Goal: Task Accomplishment & Management: Manage account settings

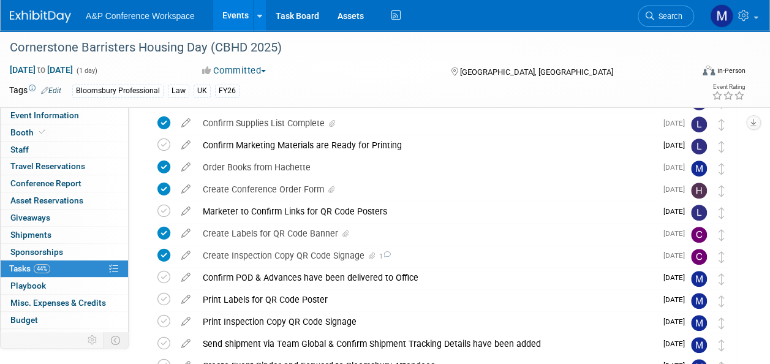
scroll to position [245, 0]
click at [659, 16] on span "Search" at bounding box center [668, 16] width 28 height 9
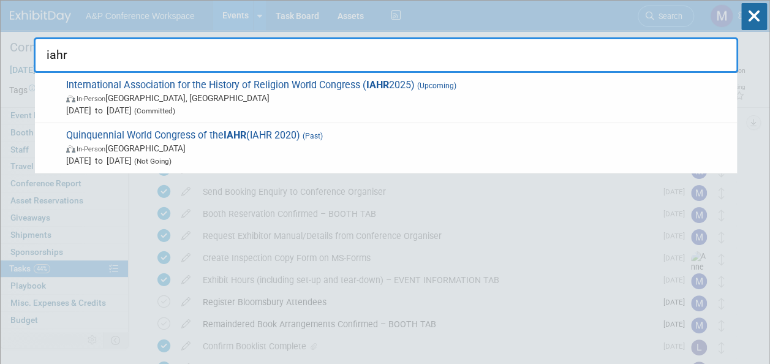
type input "iahr"
click at [748, 12] on icon at bounding box center [754, 16] width 26 height 27
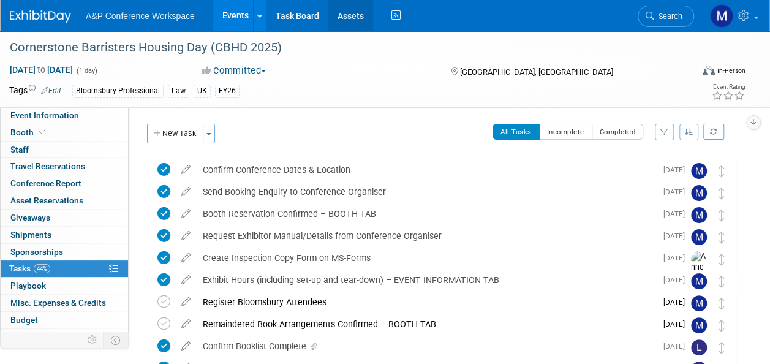
click at [350, 16] on link "Assets" at bounding box center [350, 15] width 45 height 31
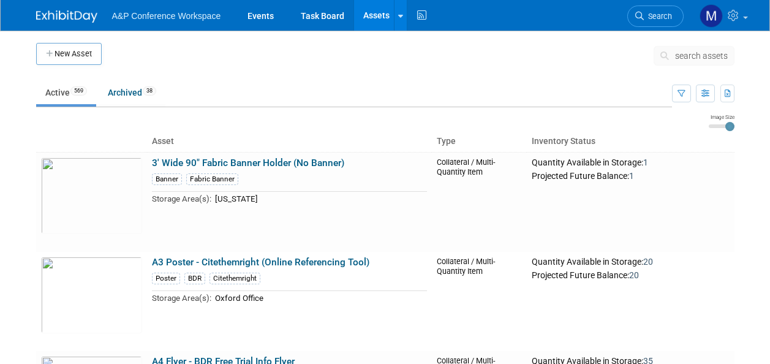
click at [696, 59] on span "search assets" at bounding box center [701, 56] width 53 height 10
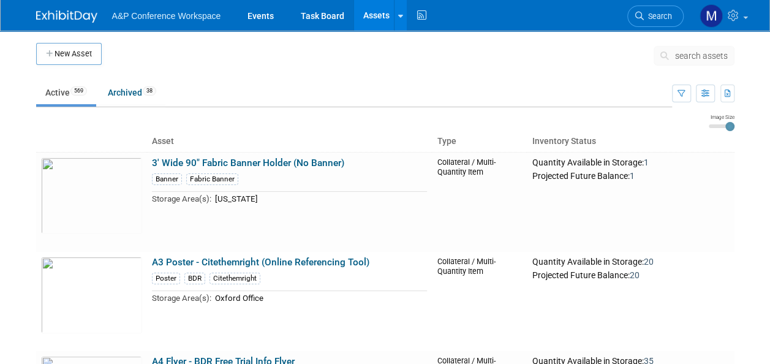
click at [696, 58] on span "search assets" at bounding box center [701, 56] width 53 height 10
click at [691, 57] on span "search assets" at bounding box center [701, 56] width 53 height 10
click at [691, 56] on span "search assets" at bounding box center [701, 56] width 53 height 10
click at [686, 56] on span "search assets" at bounding box center [701, 56] width 53 height 10
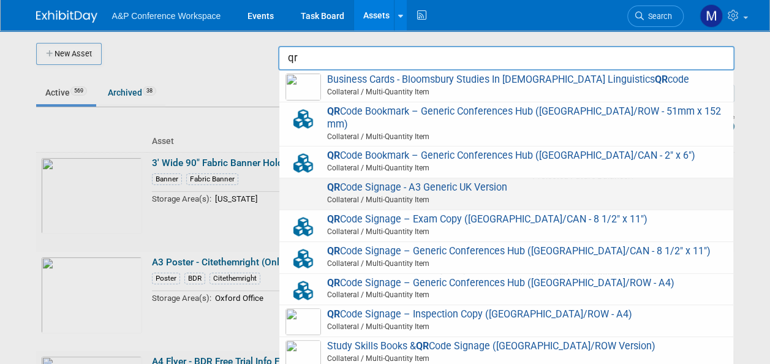
click at [441, 181] on span "QR Code Signage - A3 Generic UK Version Collateral / Multi-Quantity Item" at bounding box center [505, 193] width 441 height 25
type input "QR Code Signage - A3 Generic UK Version"
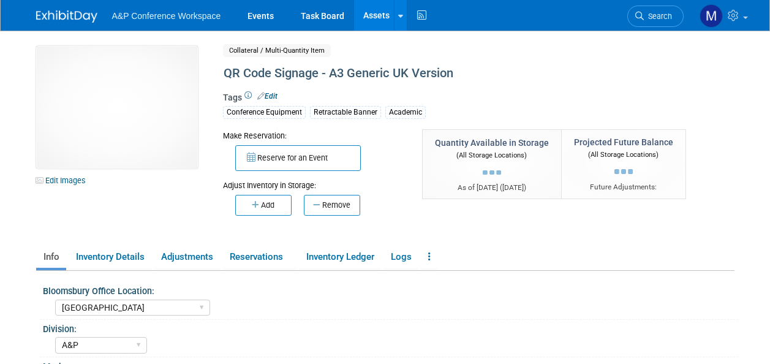
select select "Oxford"
select select "A&P"
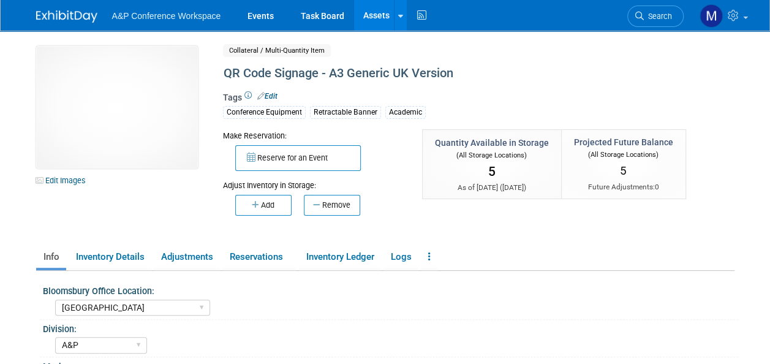
drag, startPoint x: 29, startPoint y: 42, endPoint x: 62, endPoint y: 43, distance: 33.1
click at [62, 43] on div "10031442-10720425-3d4fc6aa-6be9-4f2e-89fe-b5de04161bad.jpg Edit Images Collater…" at bounding box center [385, 307] width 716 height 553
click at [271, 13] on link "Events" at bounding box center [260, 15] width 45 height 31
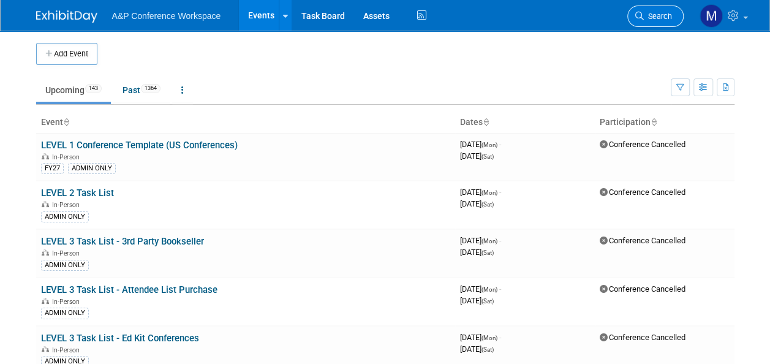
click at [656, 10] on link "Search" at bounding box center [655, 16] width 56 height 21
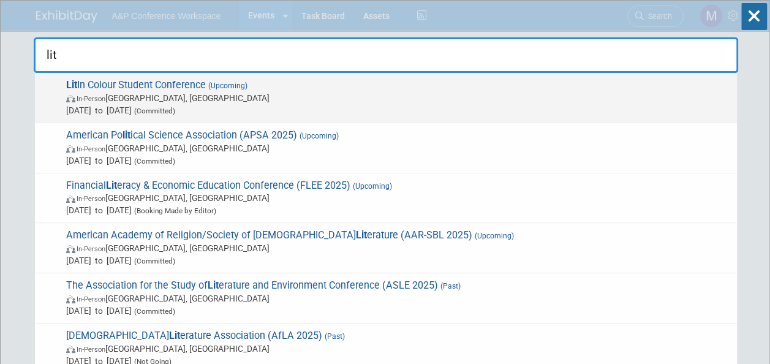
type input "lit"
click at [207, 80] on span "Lit In Colour Student Conference (Upcoming) In-Person London, United Kingdom Se…" at bounding box center [396, 97] width 668 height 37
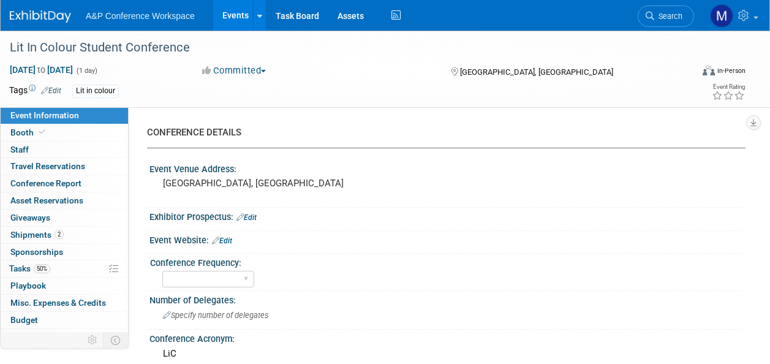
select select "Level 3"
select select "Unmanned Display"
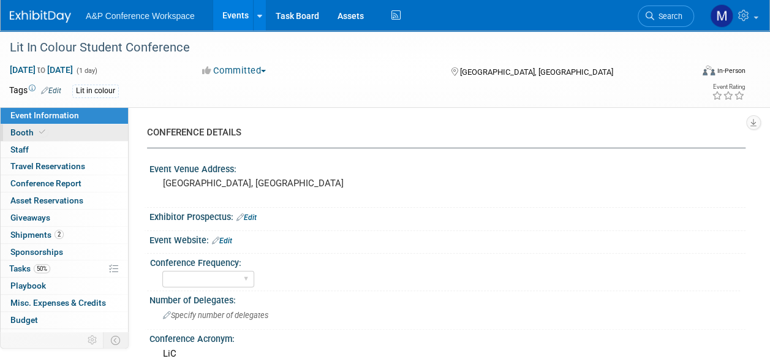
click at [88, 133] on link "Booth" at bounding box center [64, 132] width 127 height 17
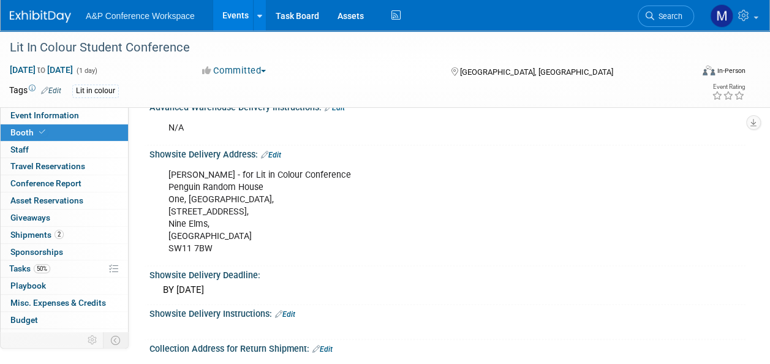
scroll to position [735, 0]
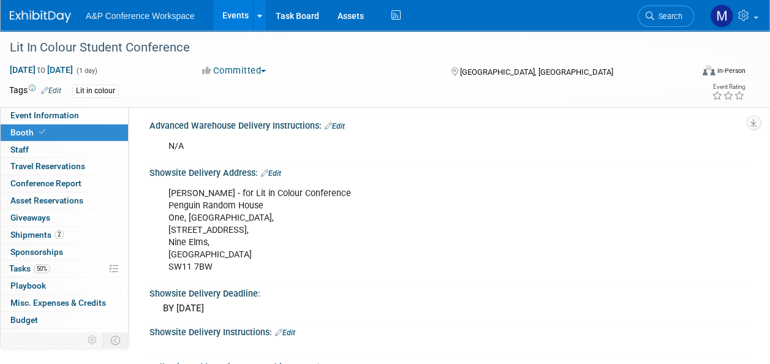
drag, startPoint x: 149, startPoint y: 157, endPoint x: 303, endPoint y: 249, distance: 179.6
click at [303, 249] on div "Showsite Delivery Address: Edit [PERSON_NAME] - for Lit in Colour Conference Pe…" at bounding box center [444, 223] width 601 height 121
drag, startPoint x: 303, startPoint y: 249, endPoint x: 287, endPoint y: 247, distance: 16.0
click at [287, 247] on div "Daniel Burnett - for Lit in Colour Conference Penguin Random House One, Embassy…" at bounding box center [393, 230] width 467 height 99
click at [162, 209] on div "Daniel Burnett - for Lit in Colour Conference Penguin Random House One, Embassy…" at bounding box center [393, 230] width 467 height 99
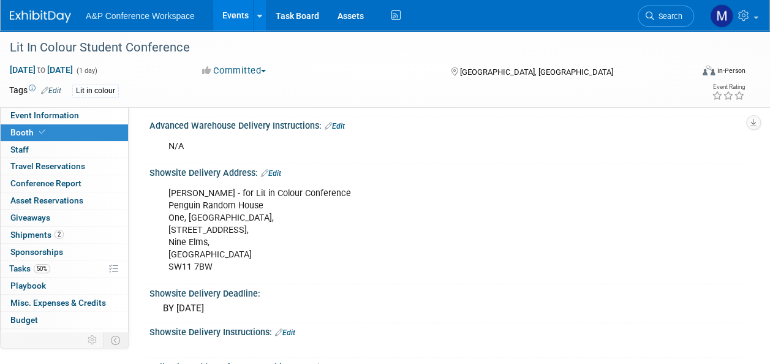
drag, startPoint x: 149, startPoint y: 151, endPoint x: 313, endPoint y: 251, distance: 192.4
click at [313, 251] on div "Showsite Delivery Address: Edit Daniel Burnett - for Lit in Colour Conference P…" at bounding box center [444, 223] width 601 height 121
drag, startPoint x: 313, startPoint y: 251, endPoint x: 237, endPoint y: 247, distance: 76.7
click at [237, 247] on div "Daniel Burnett - for Lit in Colour Conference Penguin Random House One, Embassy…" at bounding box center [393, 230] width 467 height 99
click at [147, 163] on div "Showsite Delivery Address: Edit Daniel Burnett - for Lit in Colour Conference P…" at bounding box center [444, 223] width 601 height 121
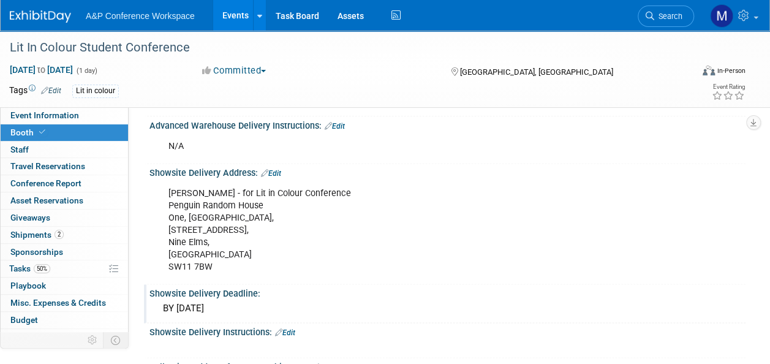
drag, startPoint x: 149, startPoint y: 154, endPoint x: 281, endPoint y: 287, distance: 187.0
drag, startPoint x: 281, startPoint y: 287, endPoint x: 216, endPoint y: 197, distance: 111.3
copy div "Showsite Delivery Address: Edit Daniel Burnett - for Lit in Colour Conference P…"
click at [80, 272] on link "50% Tasks 50%" at bounding box center [64, 268] width 127 height 17
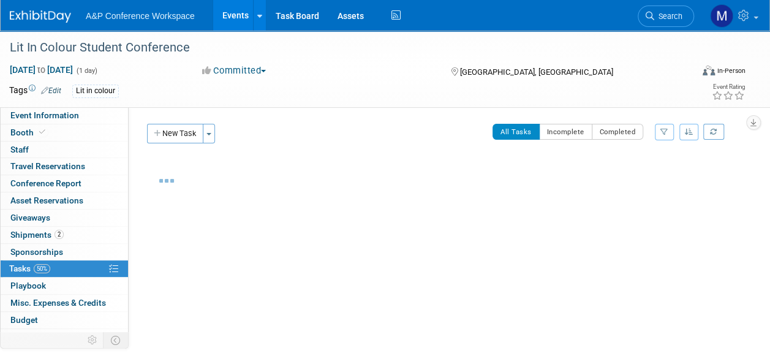
scroll to position [37, 0]
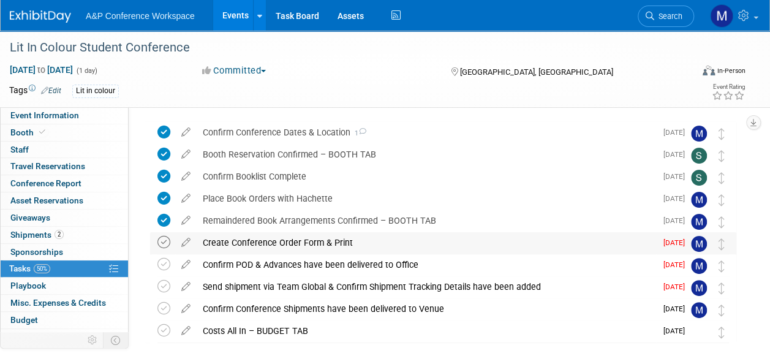
click at [165, 242] on icon at bounding box center [163, 242] width 13 height 13
click at [171, 258] on td at bounding box center [166, 265] width 18 height 22
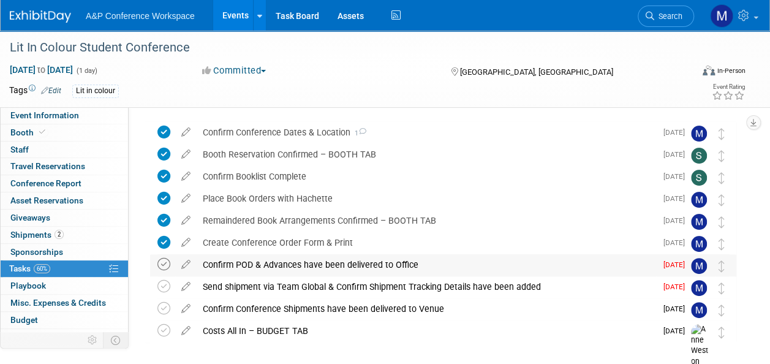
click at [165, 266] on icon at bounding box center [163, 264] width 13 height 13
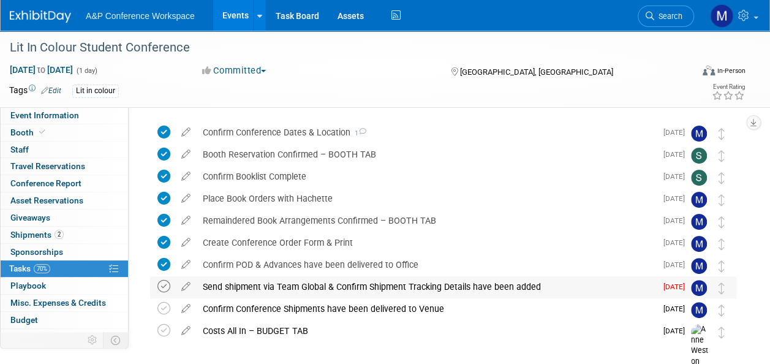
click at [164, 288] on icon at bounding box center [163, 286] width 13 height 13
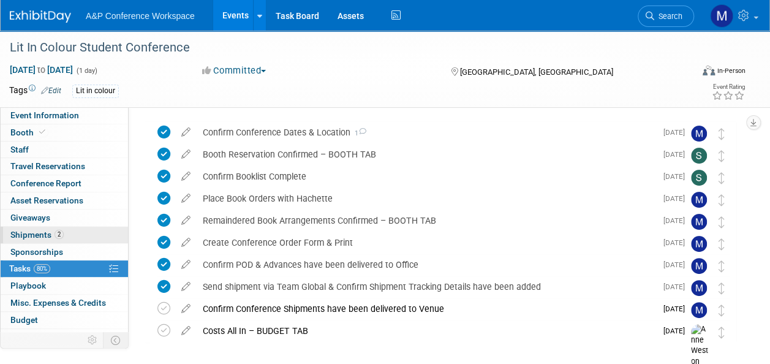
click at [73, 239] on link "2 Shipments 2" at bounding box center [64, 235] width 127 height 17
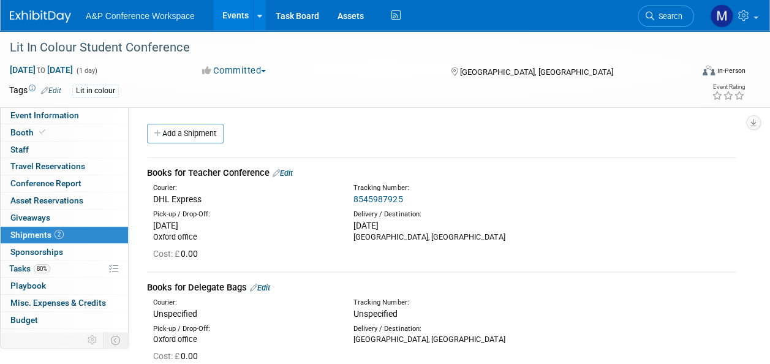
click at [380, 198] on link "8545987925" at bounding box center [377, 199] width 49 height 10
click at [290, 173] on link "Edit" at bounding box center [282, 172] width 20 height 9
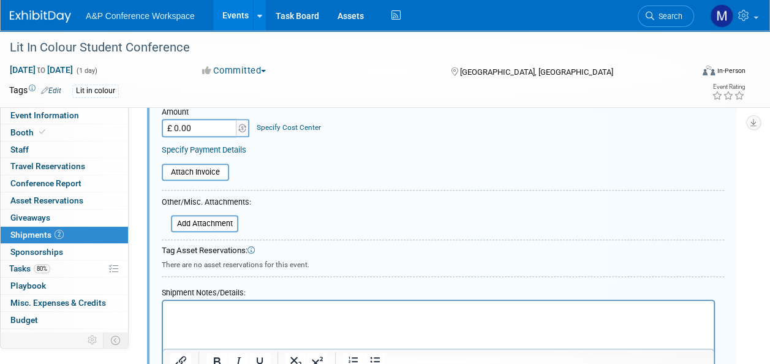
scroll to position [324, 0]
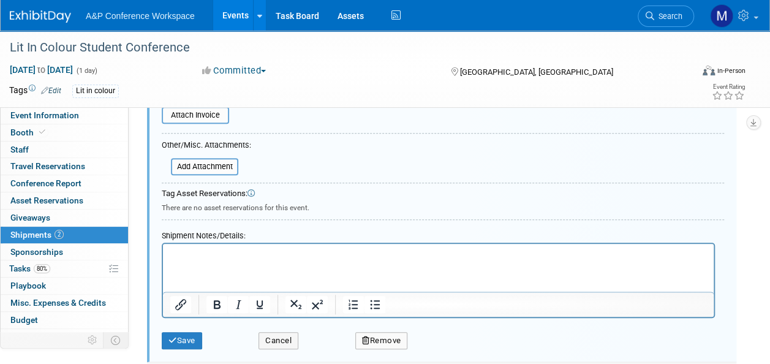
click at [195, 255] on p "Rich Text Area. Press ALT-0 for help." at bounding box center [438, 255] width 536 height 12
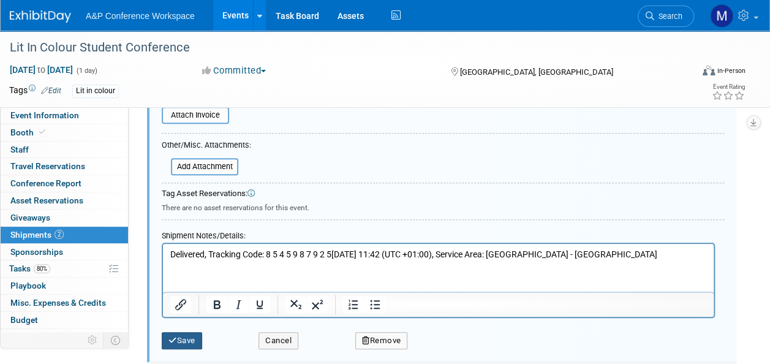
click at [195, 332] on button "Save" at bounding box center [182, 340] width 40 height 17
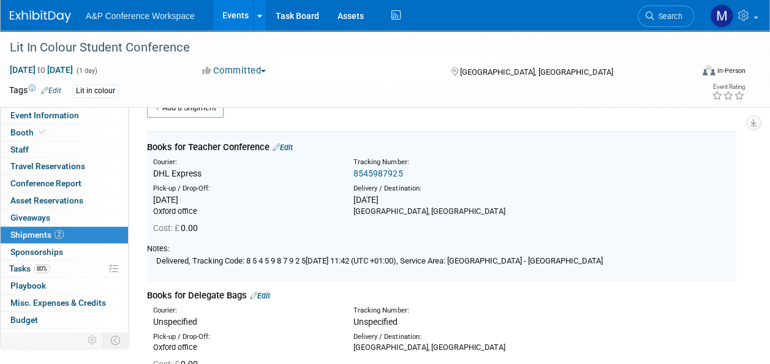
scroll to position [18, 0]
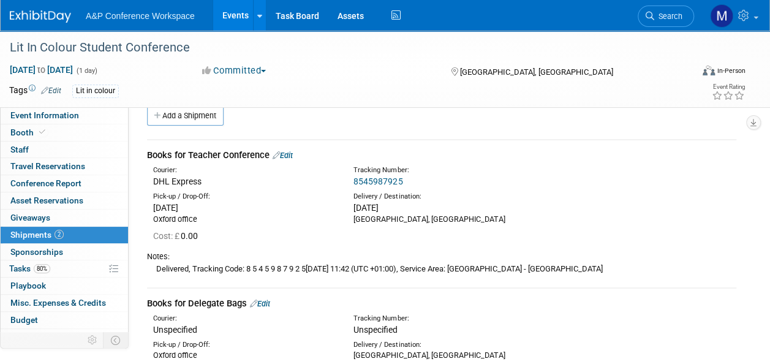
click at [295, 149] on div "Books for Teacher Conference Edit" at bounding box center [441, 155] width 589 height 13
click at [291, 153] on link "Edit" at bounding box center [282, 155] width 20 height 9
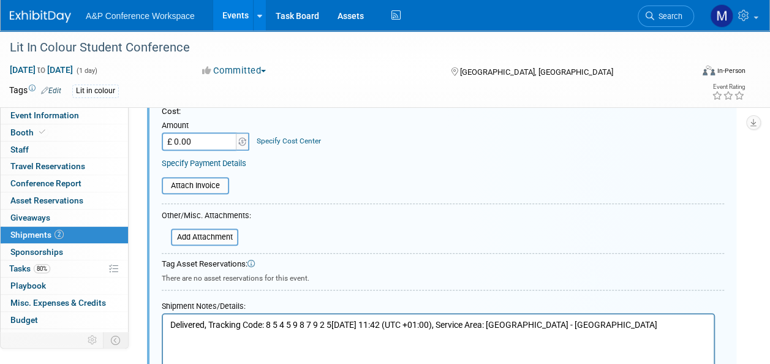
scroll to position [324, 0]
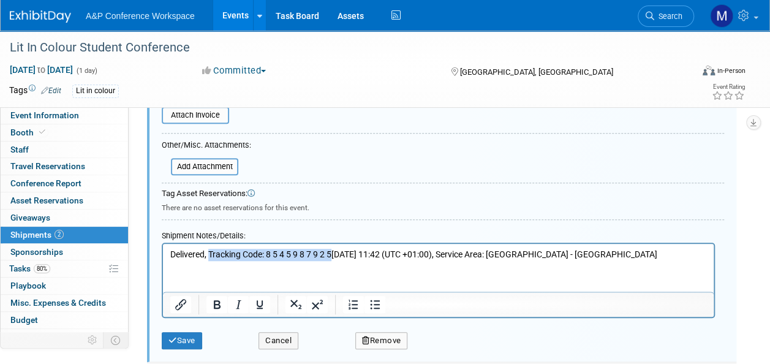
drag, startPoint x: 333, startPoint y: 253, endPoint x: 208, endPoint y: 255, distance: 124.9
click at [208, 255] on p "Delivered, Tracking Code: 8 5 4 5 9 8 7 9 2 5Monday 11 August 2025 at 11:42 (UT…" at bounding box center [438, 255] width 536 height 12
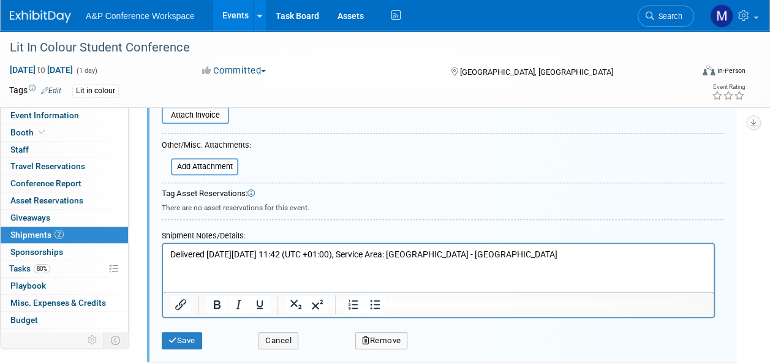
click at [401, 253] on p "Delivered on Monday 11 August 2025 at 11:42 (UTC +01:00), Service Area: LONDON …" at bounding box center [438, 255] width 536 height 12
drag, startPoint x: 512, startPoint y: 252, endPoint x: 351, endPoint y: 252, distance: 161.0
click at [353, 252] on p "Delivered on Monday 11 August 2025 at 11:42 (UTC +01:00), Service Area: LONDON …" at bounding box center [438, 255] width 536 height 12
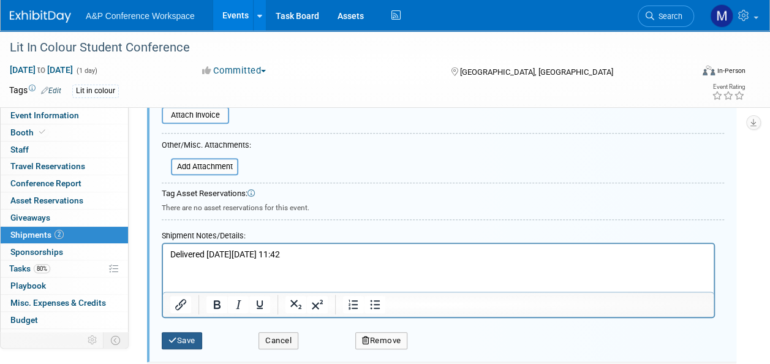
click at [190, 334] on button "Save" at bounding box center [182, 340] width 40 height 17
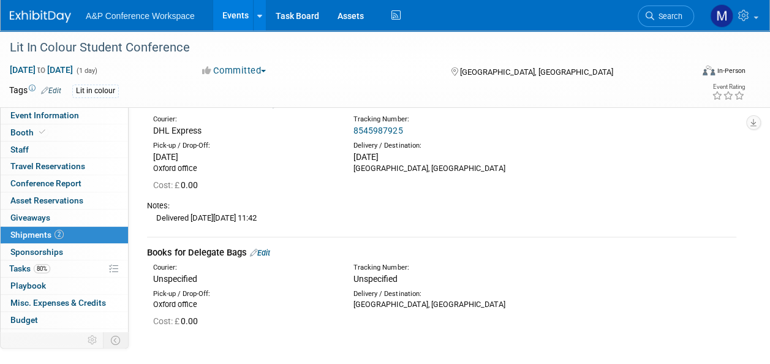
scroll to position [140, 0]
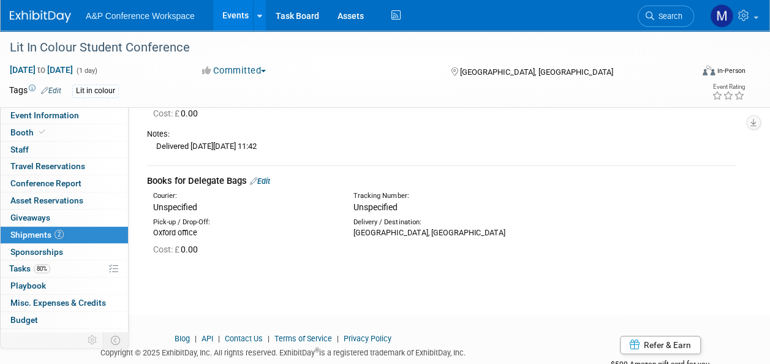
click at [268, 179] on link "Edit" at bounding box center [260, 180] width 20 height 9
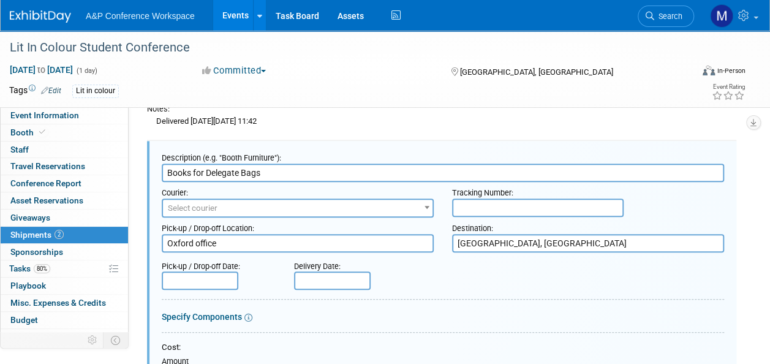
scroll to position [0, 0]
click at [251, 203] on span "Select courier" at bounding box center [297, 208] width 269 height 17
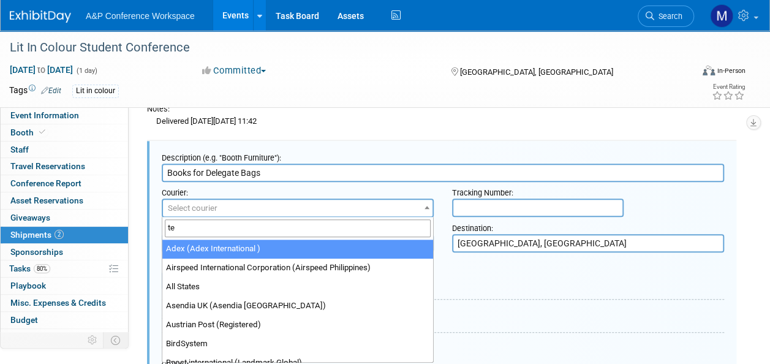
type input "tea"
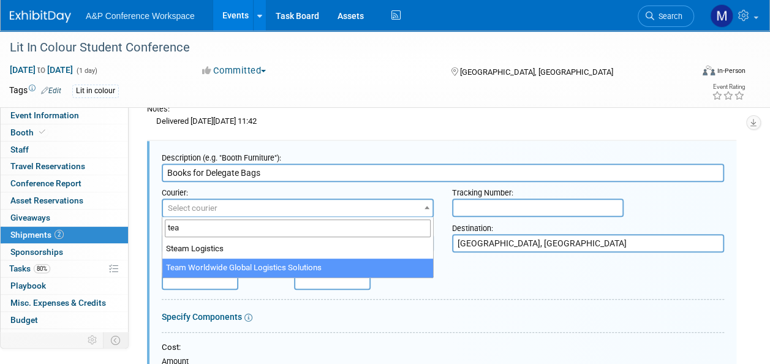
select select "569"
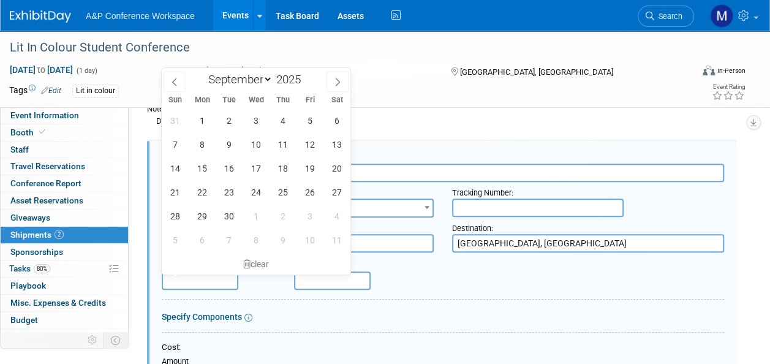
click at [212, 280] on input "text" at bounding box center [200, 280] width 77 height 18
click at [173, 80] on icon at bounding box center [174, 82] width 9 height 9
select select "7"
click at [225, 213] on span "26" at bounding box center [229, 216] width 24 height 24
type input "Aug 26, 2025"
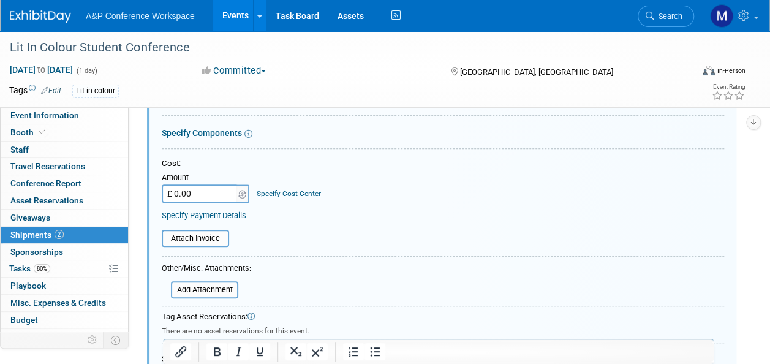
scroll to position [533, 0]
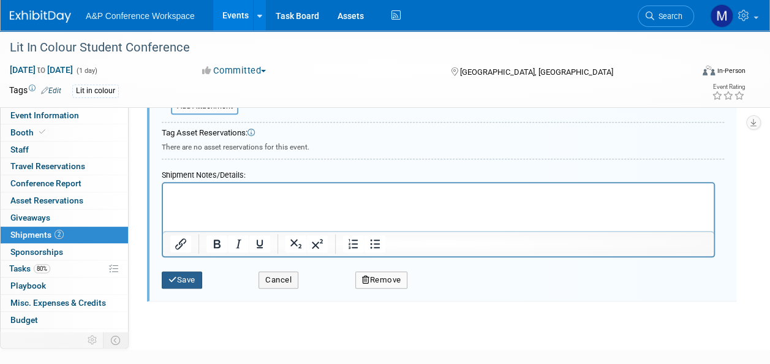
click at [181, 276] on button "Save" at bounding box center [182, 279] width 40 height 17
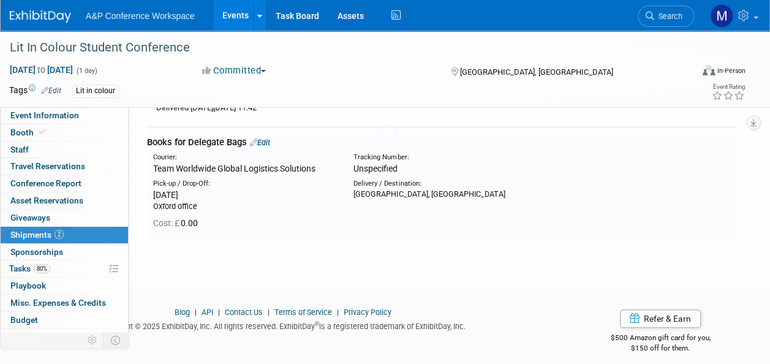
scroll to position [165, 0]
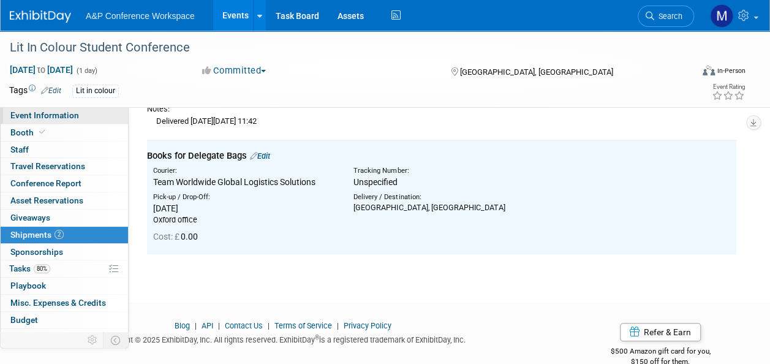
click at [73, 116] on span "Event Information" at bounding box center [44, 115] width 69 height 10
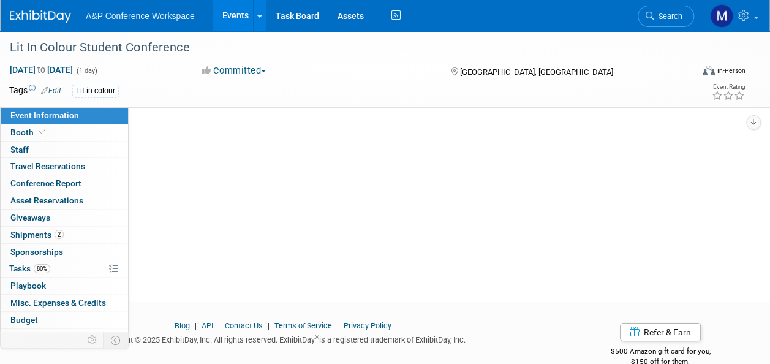
scroll to position [0, 0]
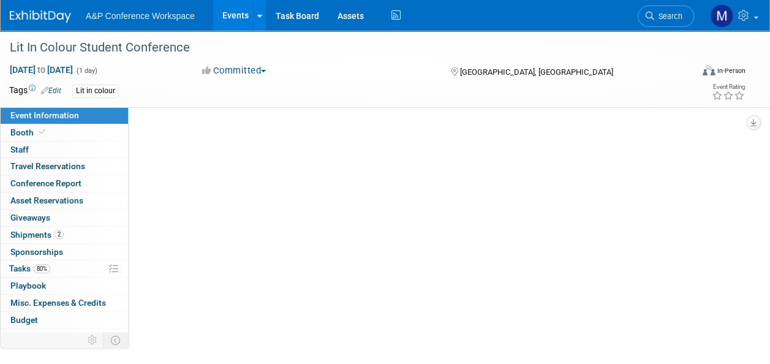
select select "Level 3"
select select "Unmanned Display"
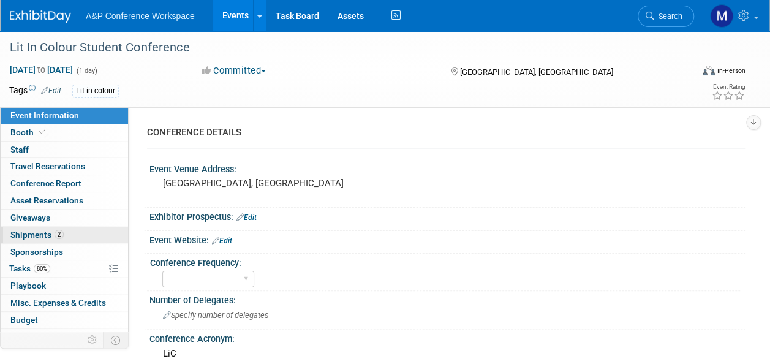
click at [53, 235] on span "Shipments 2" at bounding box center [36, 235] width 53 height 10
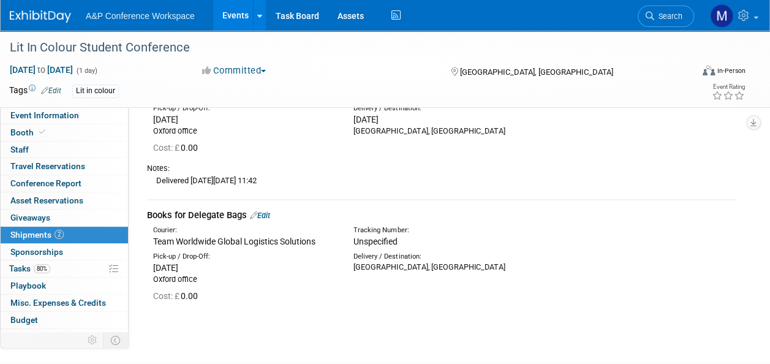
scroll to position [122, 0]
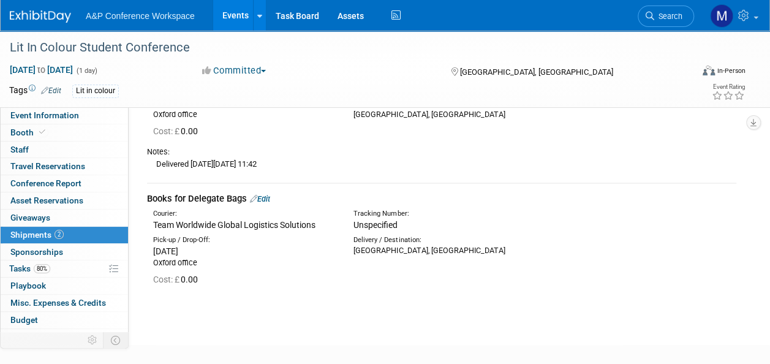
click at [270, 197] on link "Edit" at bounding box center [260, 198] width 20 height 9
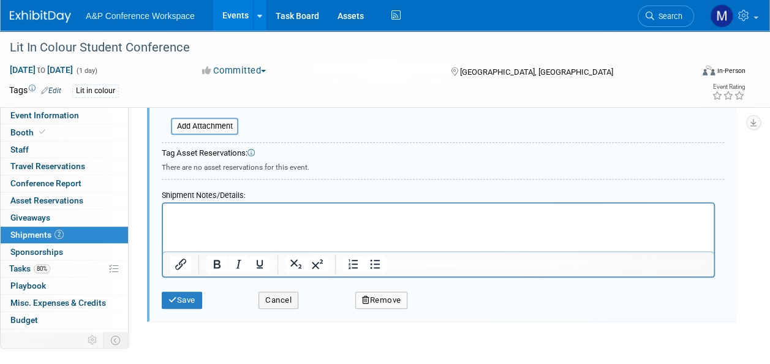
scroll to position [587, 0]
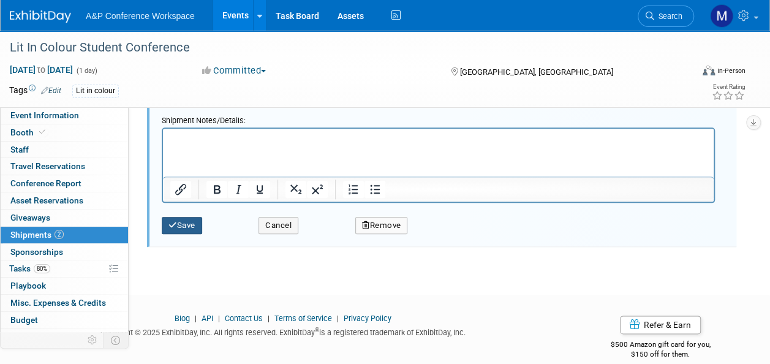
type input "Books for Delegate Bags - 3 boxes"
click at [184, 230] on button "Save" at bounding box center [182, 225] width 40 height 17
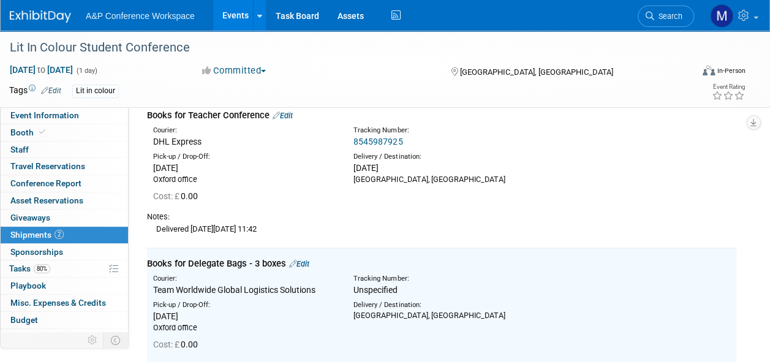
scroll to position [0, 0]
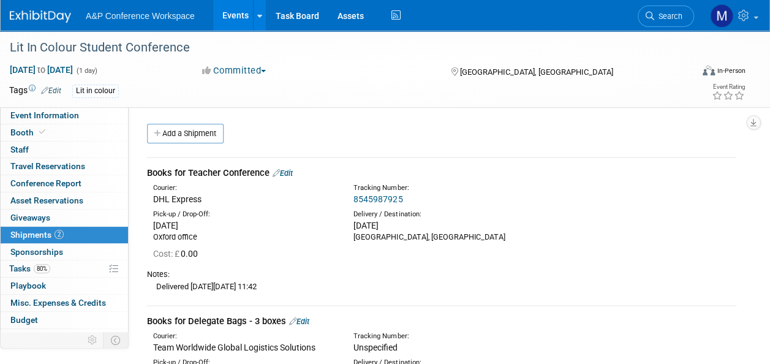
click at [293, 175] on link "Edit" at bounding box center [282, 172] width 20 height 9
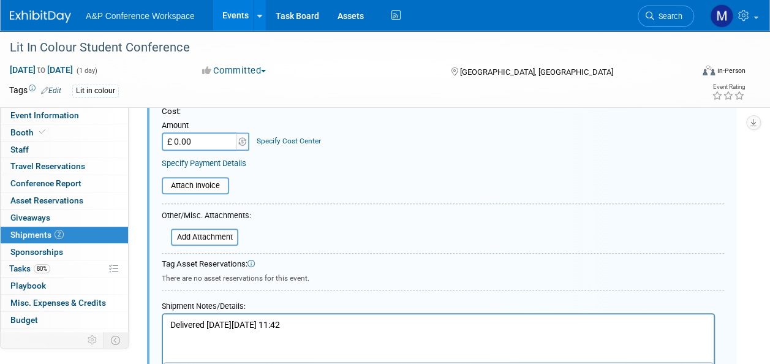
scroll to position [324, 0]
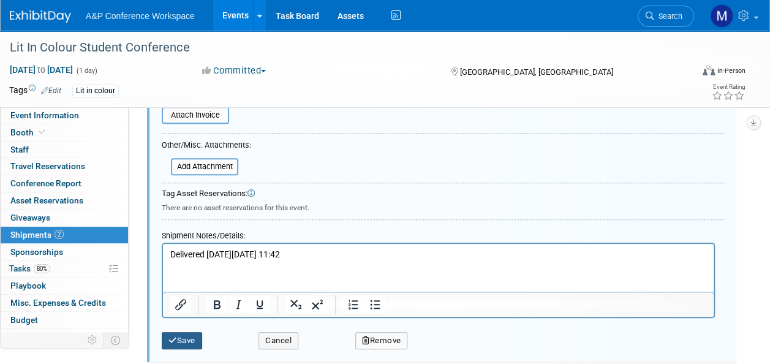
type input "Books for Teacher Conference - 1 box"
click at [194, 337] on button "Save" at bounding box center [182, 340] width 40 height 17
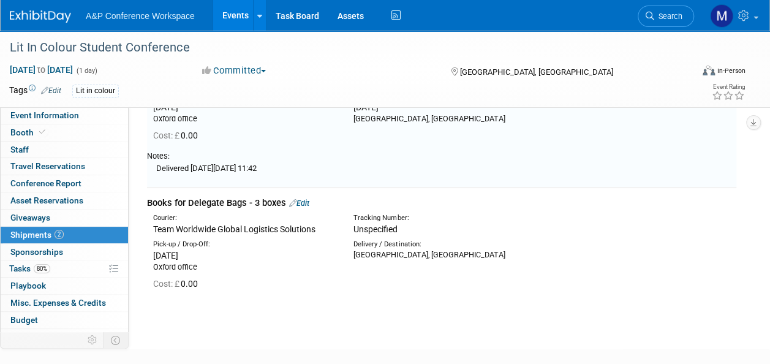
scroll to position [18, 0]
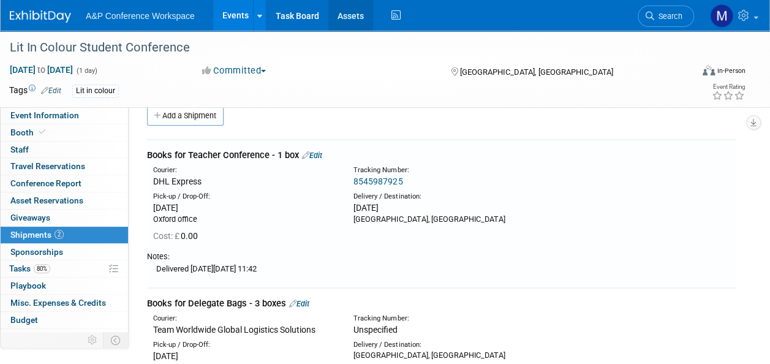
click at [351, 22] on link "Assets" at bounding box center [350, 15] width 45 height 31
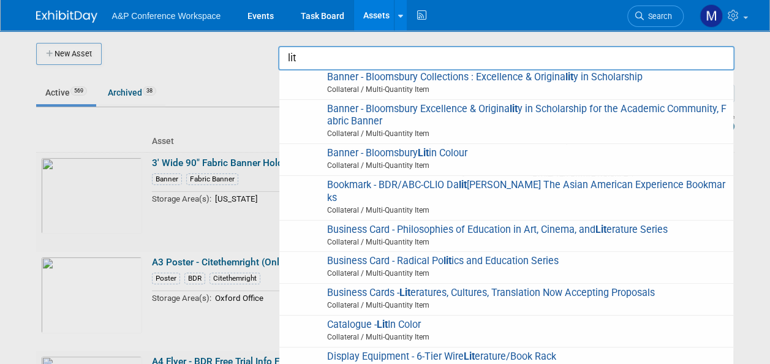
scroll to position [61, 0]
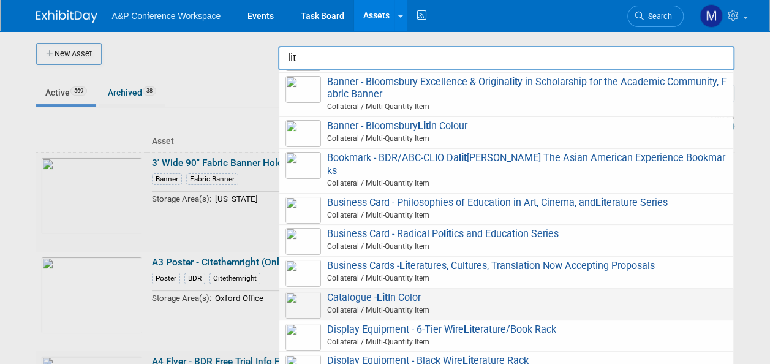
click at [402, 296] on span "Catalogue - Lit In Color Collateral / Multi-Quantity Item" at bounding box center [505, 303] width 441 height 25
type input "Catalogue - Lit In Color"
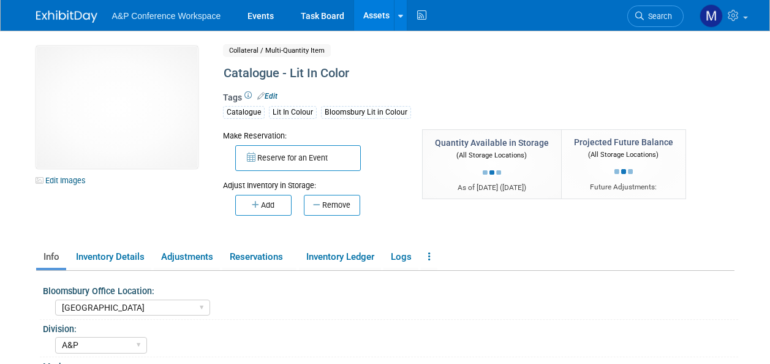
select select "[GEOGRAPHIC_DATA]"
select select "A&P"
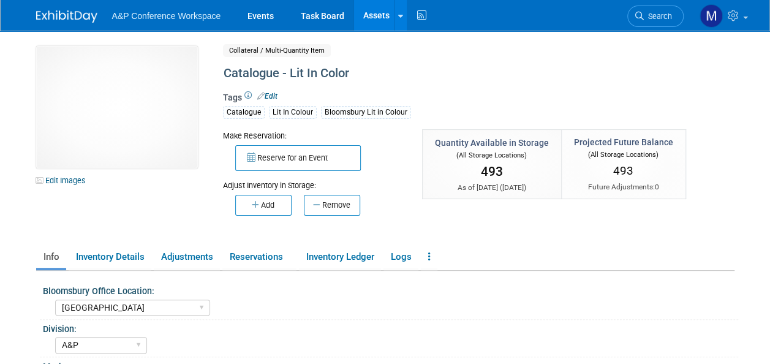
click at [324, 207] on button "Remove" at bounding box center [332, 205] width 56 height 21
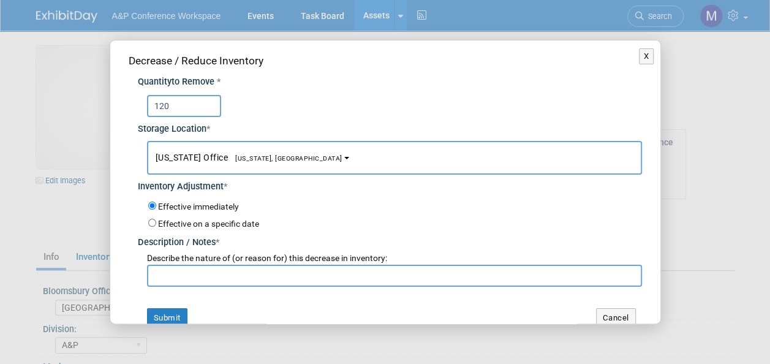
type input "120"
click at [224, 162] on button "New York Office New York, NY" at bounding box center [394, 158] width 495 height 34
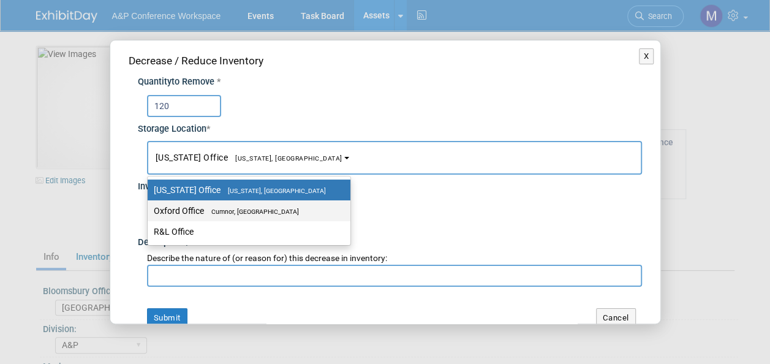
click at [222, 204] on label "Oxford Office Cumnor, United Kingdom" at bounding box center [246, 211] width 184 height 16
click at [149, 207] on input "Oxford Office Cumnor, United Kingdom" at bounding box center [145, 211] width 8 height 8
select select "11222978"
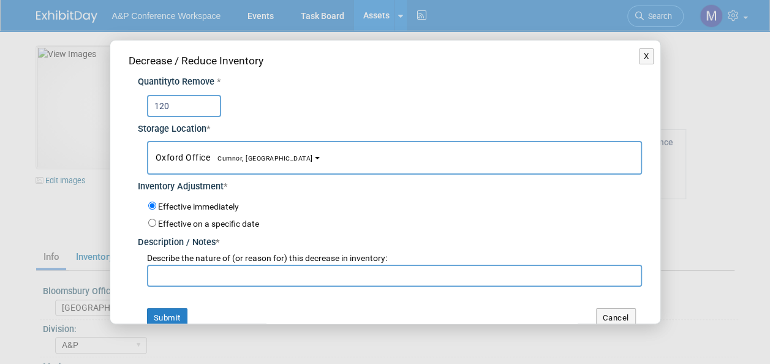
click at [211, 276] on input "text" at bounding box center [394, 275] width 495 height 22
click at [213, 276] on input "For Lit-in-colour delegate bags" at bounding box center [394, 275] width 495 height 22
click at [217, 274] on input "For Lit-in-colour conference delegate bags" at bounding box center [394, 275] width 495 height 22
type input "For Lit-in-colour 2025 conference delegate bags"
click at [170, 315] on button "Submit" at bounding box center [167, 318] width 40 height 20
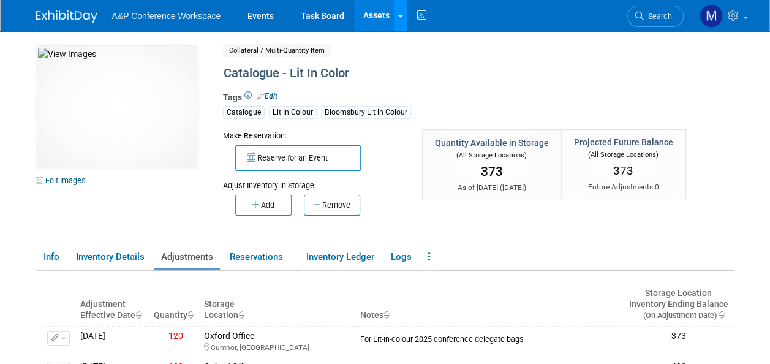
click at [400, 14] on icon at bounding box center [400, 16] width 5 height 8
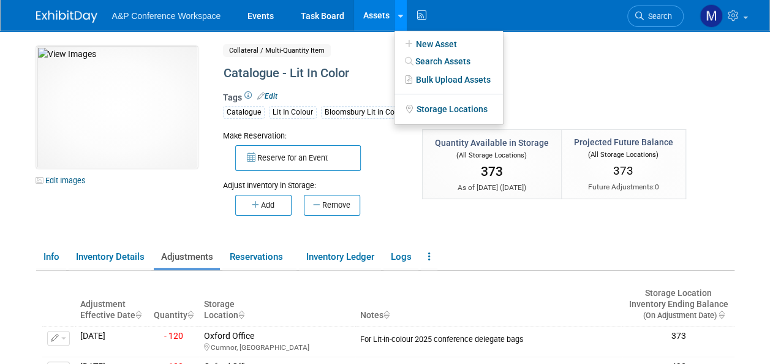
click at [402, 13] on link at bounding box center [400, 15] width 13 height 31
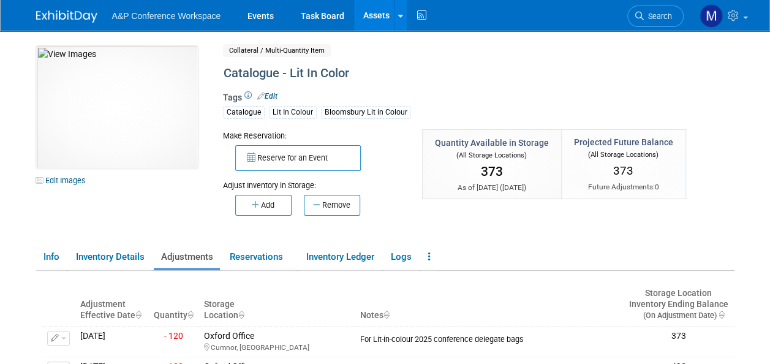
click at [381, 20] on link "Assets" at bounding box center [376, 15] width 45 height 31
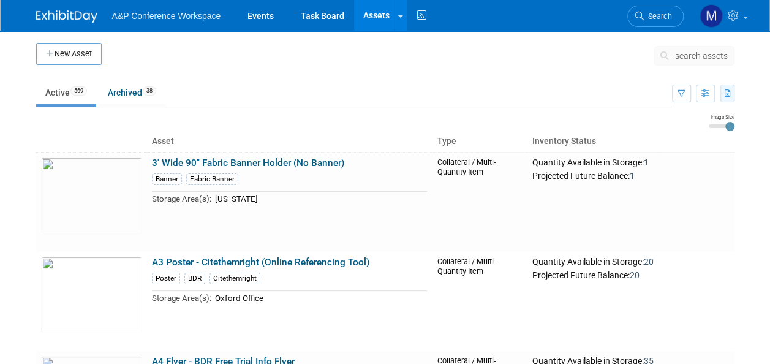
click at [726, 88] on button "button" at bounding box center [727, 93] width 14 height 18
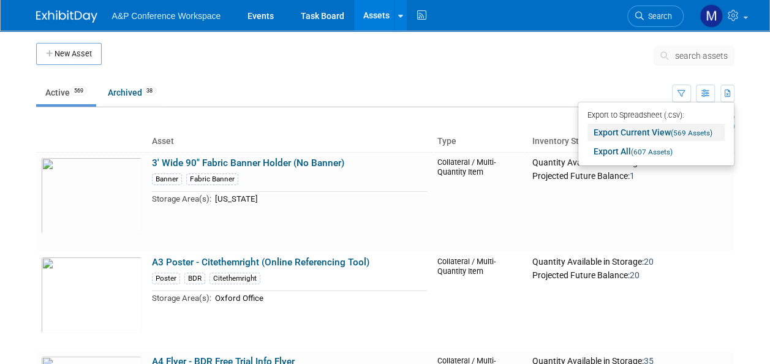
click at [661, 135] on link "Export Current View (569 Assets)" at bounding box center [655, 132] width 137 height 17
